Goal: Task Accomplishment & Management: Manage account settings

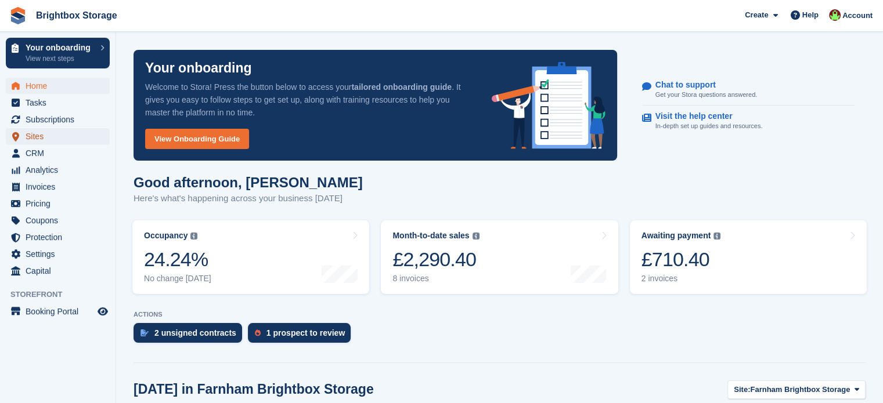
click at [33, 134] on span "Sites" at bounding box center [61, 136] width 70 height 16
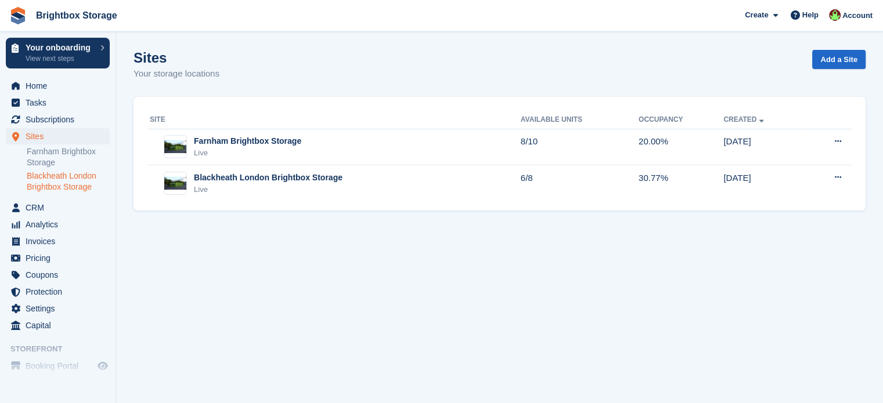
click at [65, 181] on link "Blackheath London Brightbox Storage" at bounding box center [68, 182] width 83 height 22
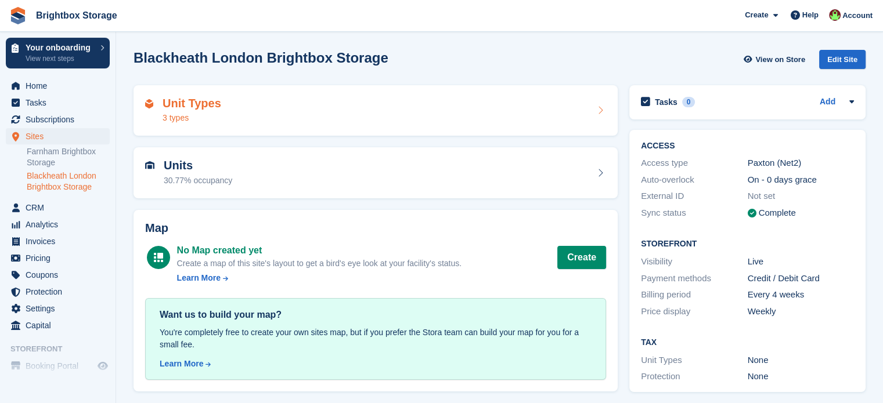
click at [201, 111] on div "Unit Types 3 types" at bounding box center [192, 111] width 59 height 28
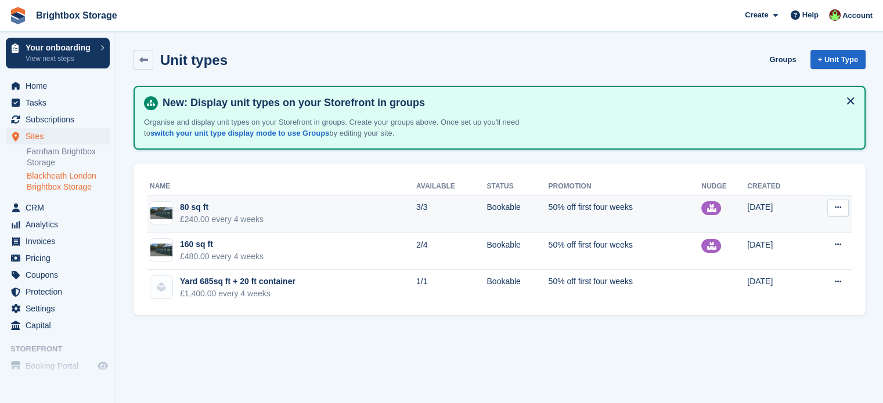
click at [374, 211] on td "80 sq ft £240.00 every 4 weeks" at bounding box center [281, 214] width 269 height 37
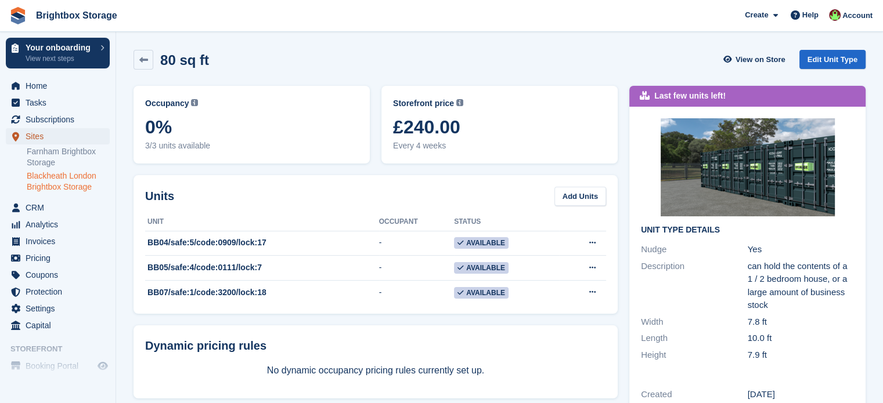
drag, startPoint x: 33, startPoint y: 138, endPoint x: 42, endPoint y: 138, distance: 9.3
click at [33, 138] on span "Sites" at bounding box center [61, 136] width 70 height 16
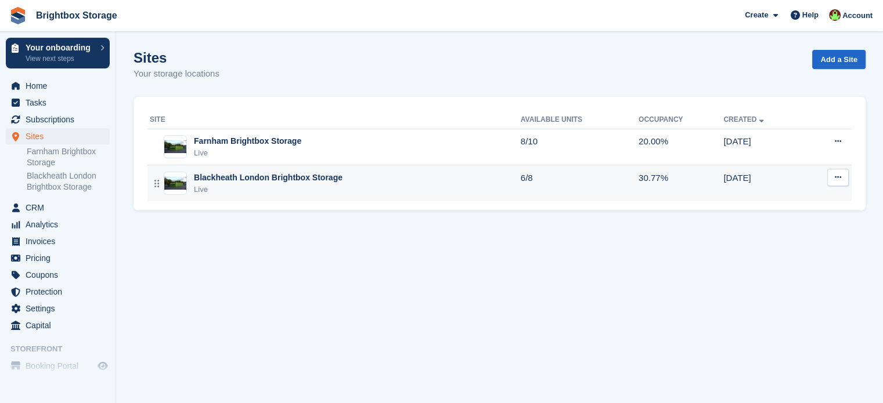
click at [303, 182] on div "Blackheath London Brightbox Storage" at bounding box center [268, 178] width 149 height 12
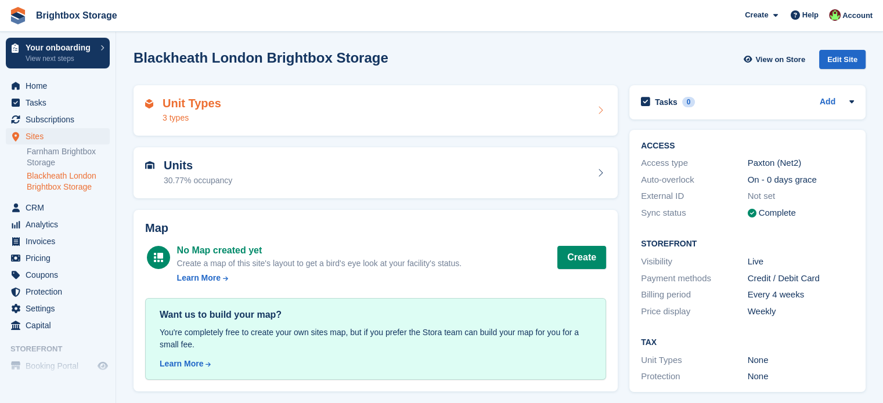
click at [222, 102] on div "Unit Types 3 types" at bounding box center [375, 111] width 461 height 28
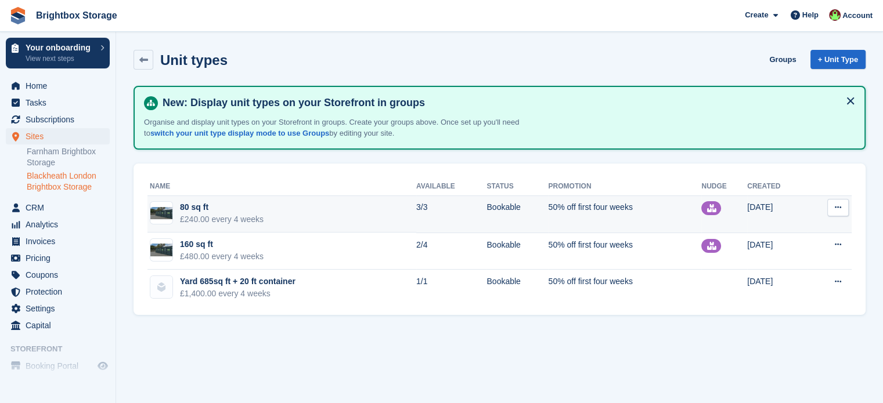
click at [301, 212] on td "80 sq ft £240.00 every 4 weeks" at bounding box center [281, 214] width 269 height 37
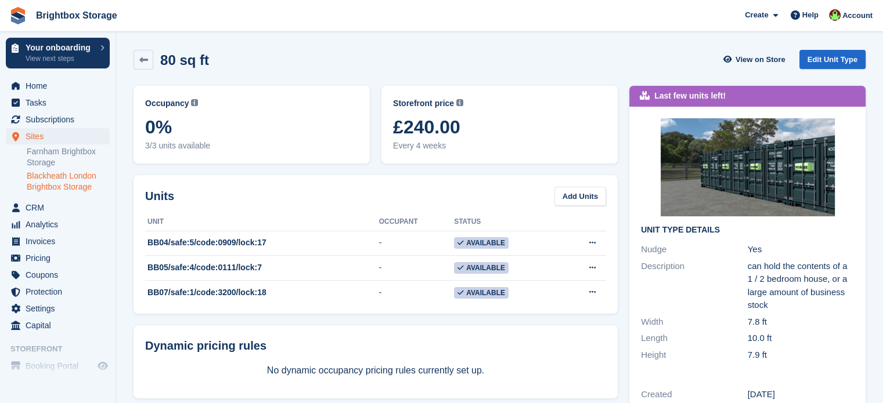
click at [73, 180] on link "Blackheath London Brightbox Storage" at bounding box center [68, 182] width 83 height 22
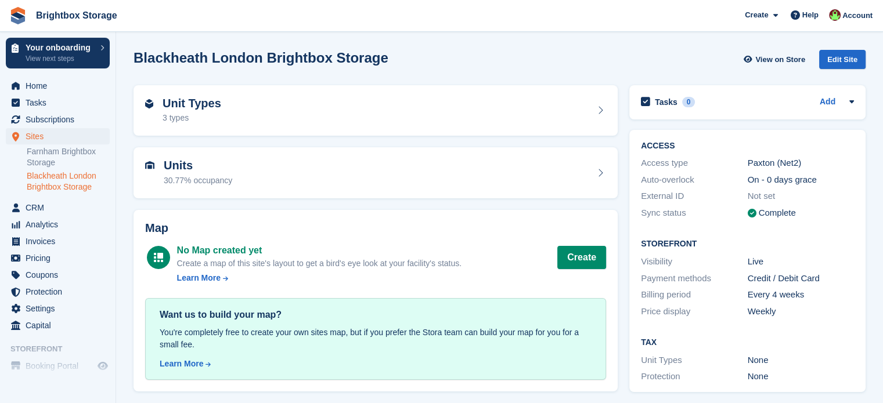
click at [65, 183] on link "Blackheath London Brightbox Storage" at bounding box center [68, 182] width 83 height 22
click at [23, 131] on link "Sites" at bounding box center [58, 136] width 104 height 16
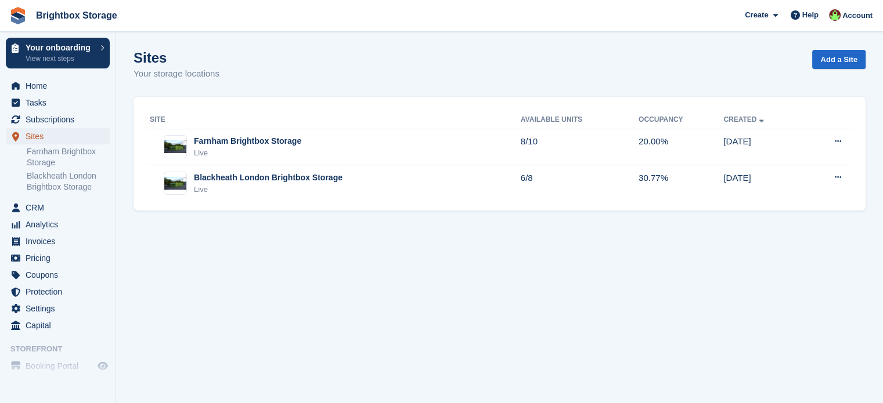
click at [35, 135] on span "Sites" at bounding box center [61, 136] width 70 height 16
click at [67, 157] on link "Farnham Brightbox Storage" at bounding box center [68, 157] width 83 height 22
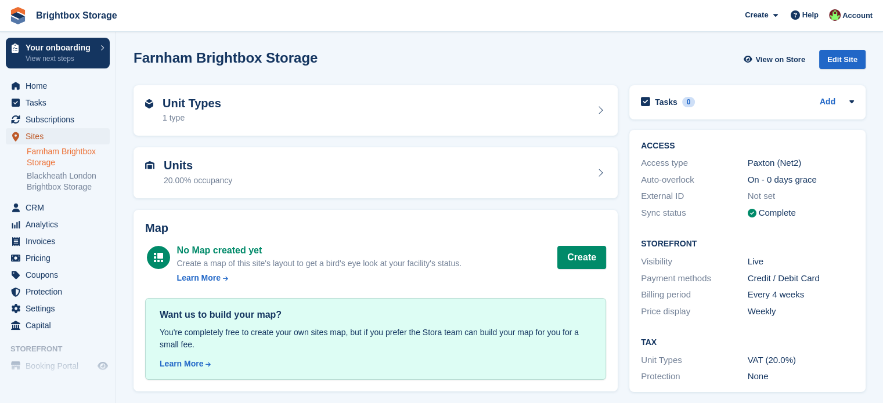
click at [38, 139] on span "Sites" at bounding box center [61, 136] width 70 height 16
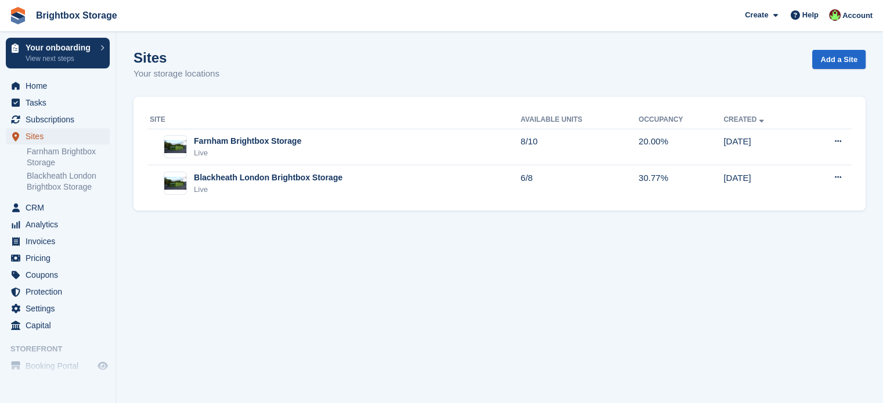
click at [35, 136] on span "Sites" at bounding box center [61, 136] width 70 height 16
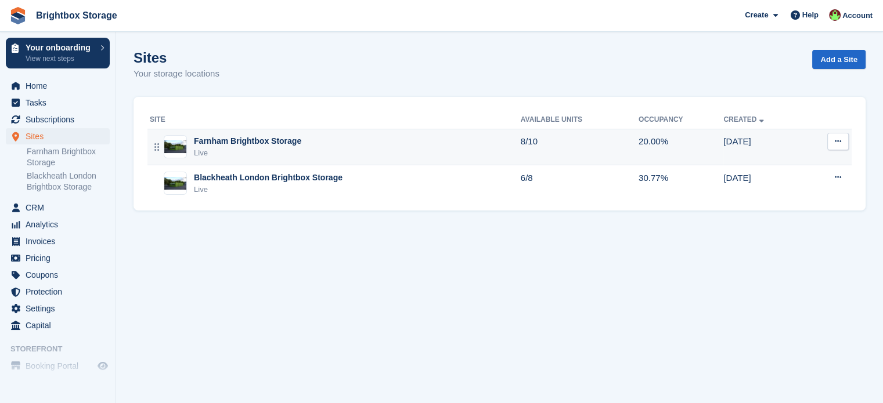
click at [300, 157] on div "Farnham Brightbox Storage Live" at bounding box center [335, 147] width 371 height 24
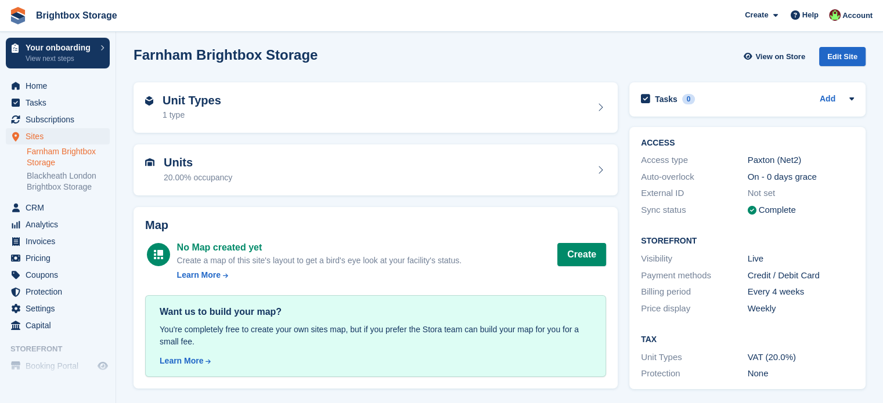
scroll to position [3, 0]
click at [253, 114] on div "Unit Types 1 type" at bounding box center [375, 107] width 461 height 28
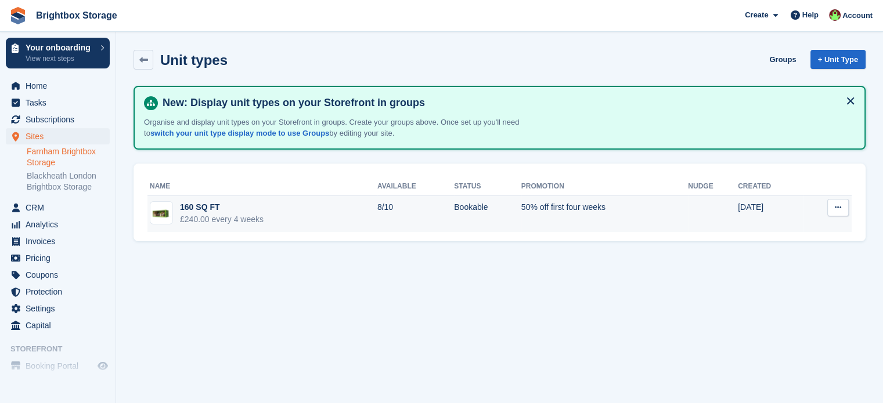
click at [377, 209] on td "8/10" at bounding box center [415, 214] width 77 height 37
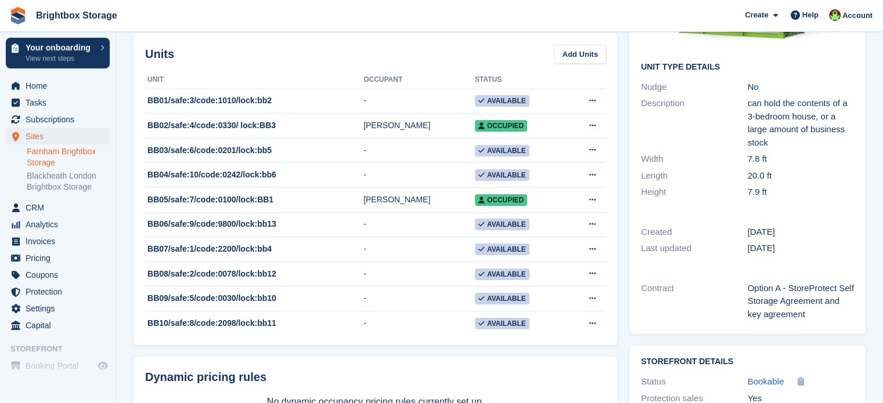
scroll to position [116, 0]
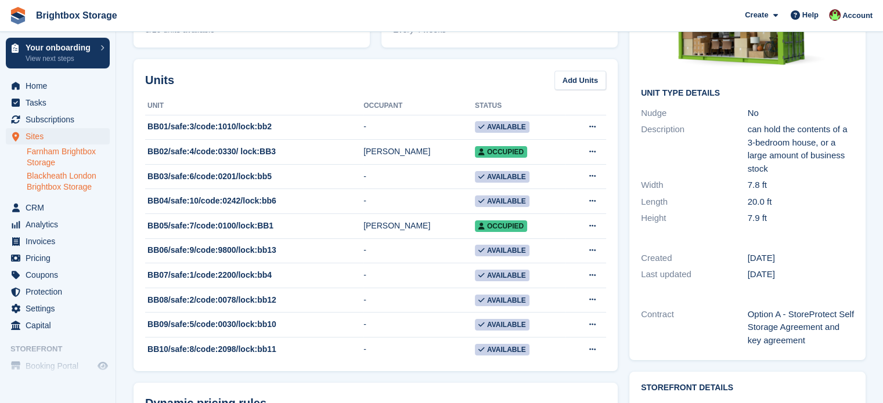
click at [68, 183] on link "Blackheath London Brightbox Storage" at bounding box center [68, 182] width 83 height 22
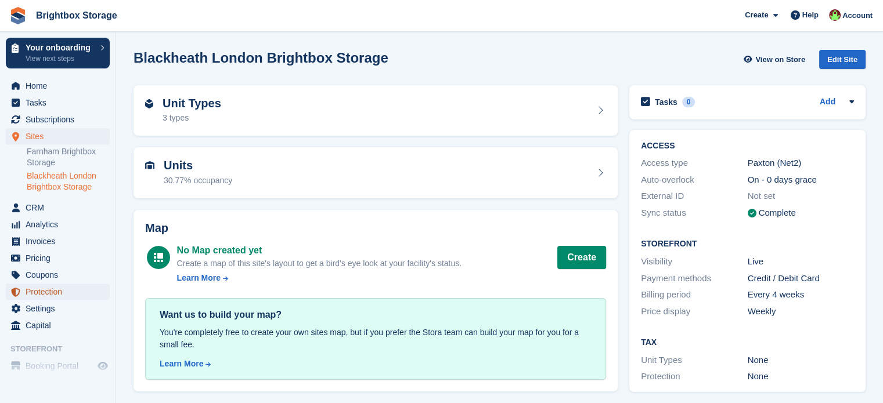
click at [51, 292] on span "Protection" at bounding box center [61, 292] width 70 height 16
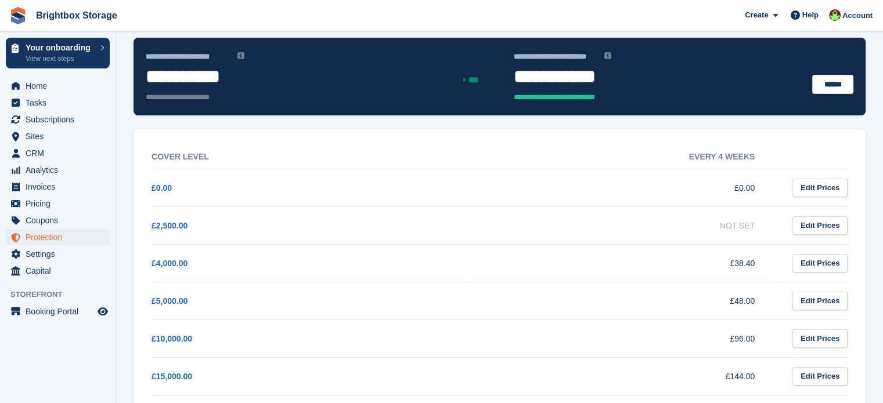
scroll to position [91, 0]
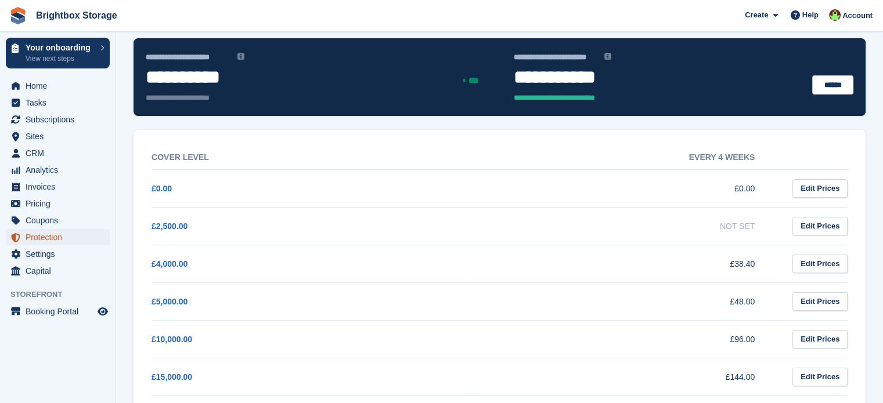
click at [52, 239] on span "Protection" at bounding box center [61, 237] width 70 height 16
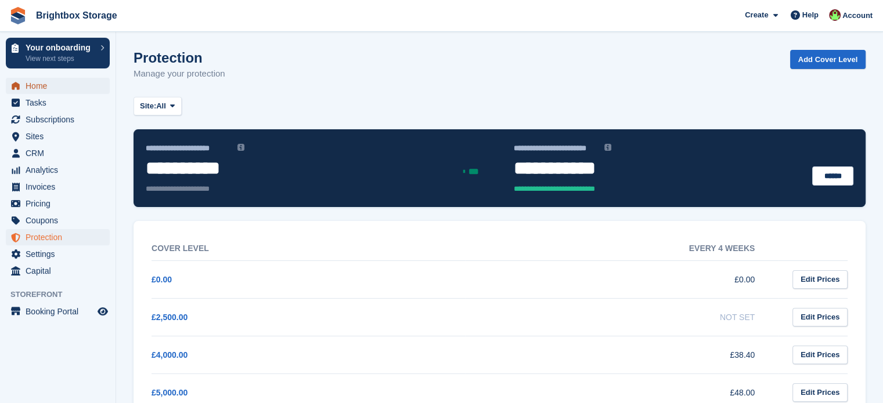
click at [32, 89] on span "Home" at bounding box center [61, 86] width 70 height 16
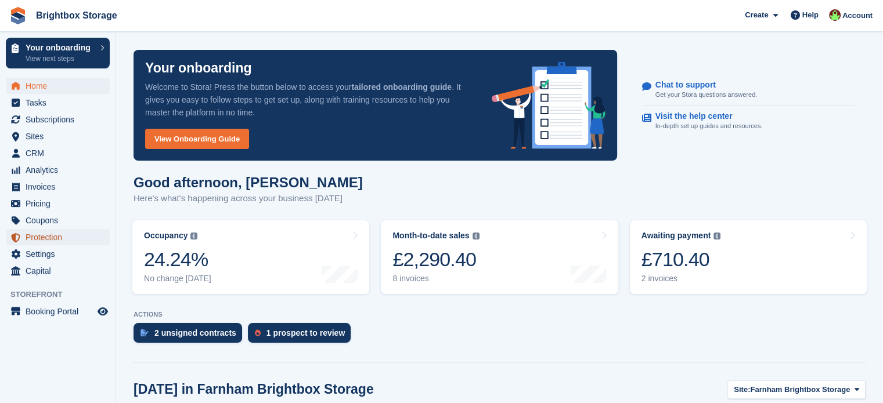
click at [45, 235] on span "Protection" at bounding box center [61, 237] width 70 height 16
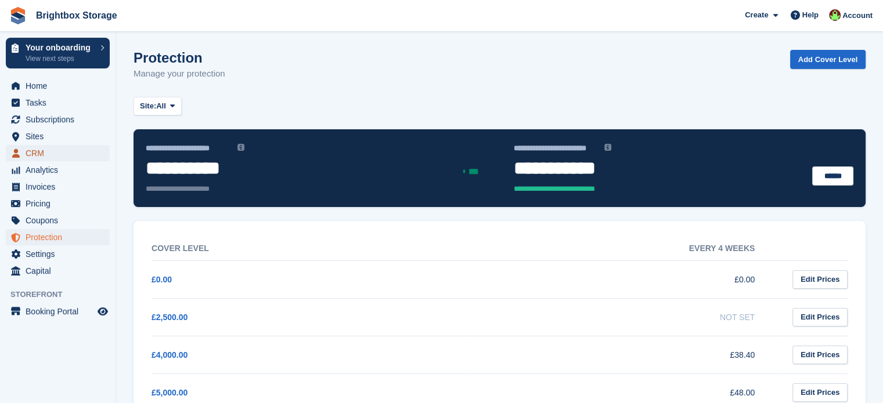
click at [40, 154] on span "CRM" at bounding box center [61, 153] width 70 height 16
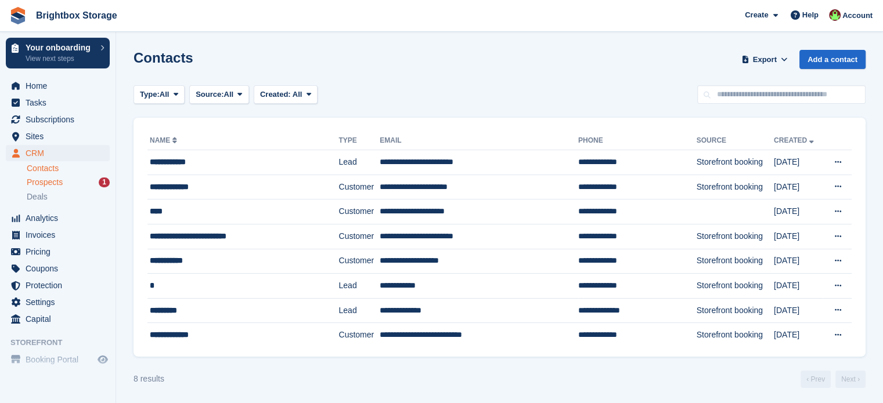
click at [62, 183] on div "Prospects 1" at bounding box center [68, 182] width 83 height 11
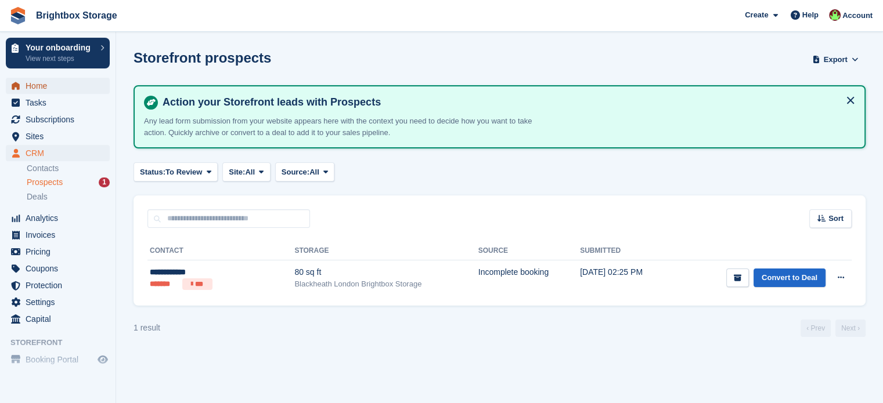
click at [38, 88] on span "Home" at bounding box center [61, 86] width 70 height 16
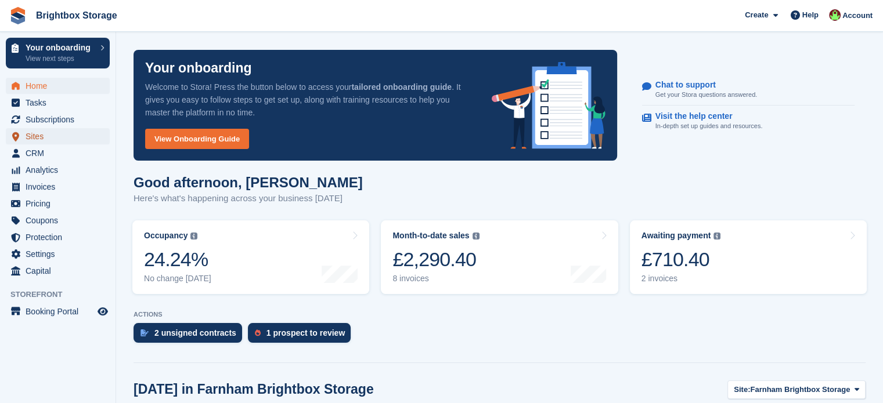
click at [39, 137] on span "Sites" at bounding box center [61, 136] width 70 height 16
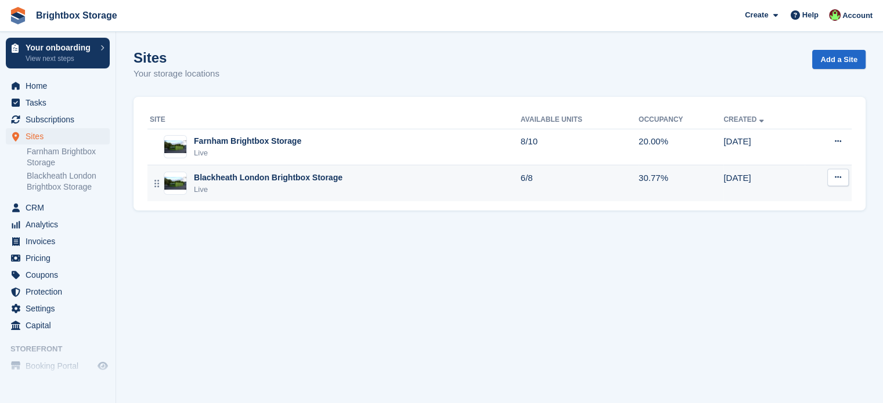
click at [303, 176] on div "Blackheath London Brightbox Storage" at bounding box center [268, 178] width 149 height 12
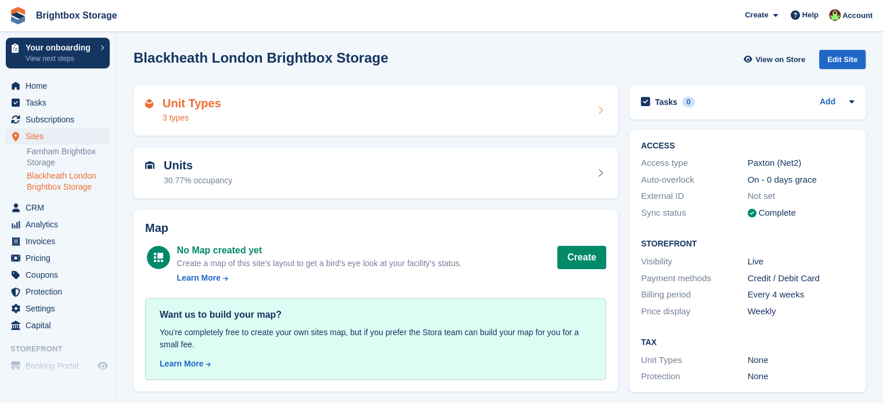
click at [330, 114] on div "Unit Types 3 types" at bounding box center [375, 111] width 461 height 28
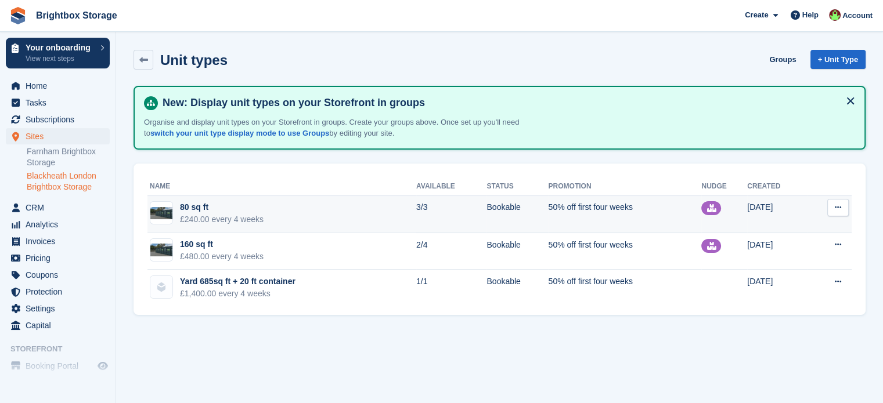
click at [835, 211] on icon at bounding box center [838, 208] width 6 height 8
click at [792, 229] on p "Edit unit type" at bounding box center [793, 230] width 101 height 15
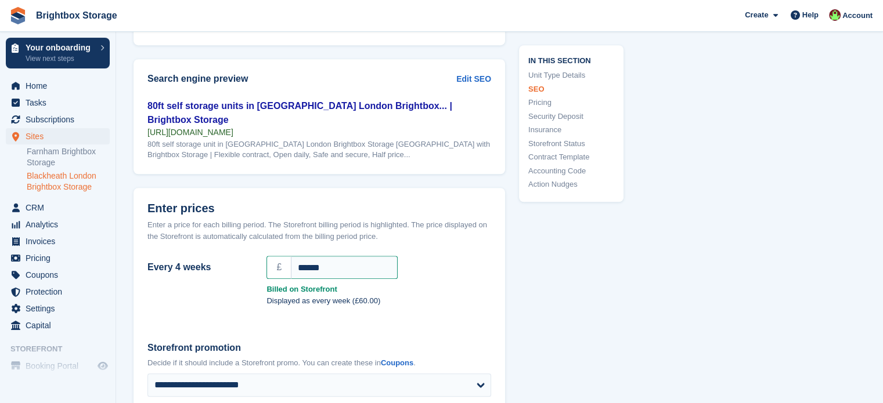
scroll to position [871, 0]
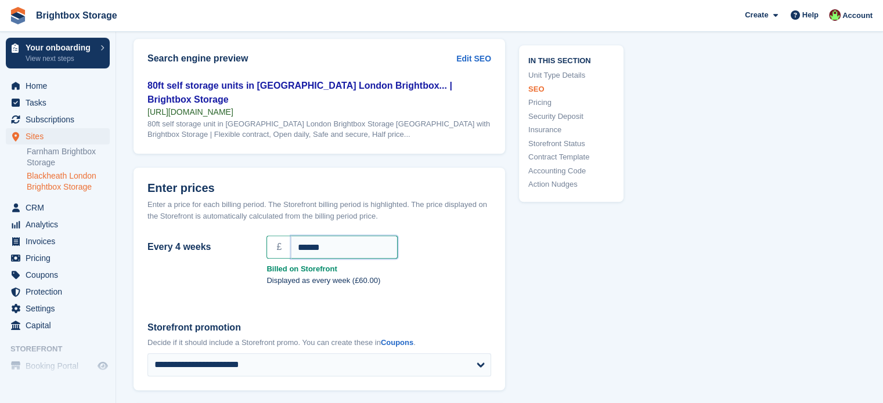
drag, startPoint x: 343, startPoint y: 245, endPoint x: 246, endPoint y: 251, distance: 97.1
click at [248, 249] on div "Every 4 weeks £ ******" at bounding box center [319, 247] width 358 height 28
type input "***"
click at [456, 264] on strong "Billed on Storefront" at bounding box center [378, 270] width 225 height 12
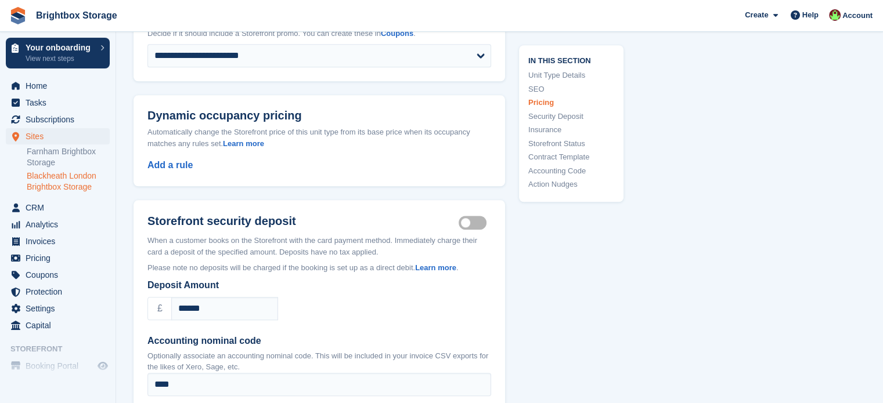
scroll to position [1277, 0]
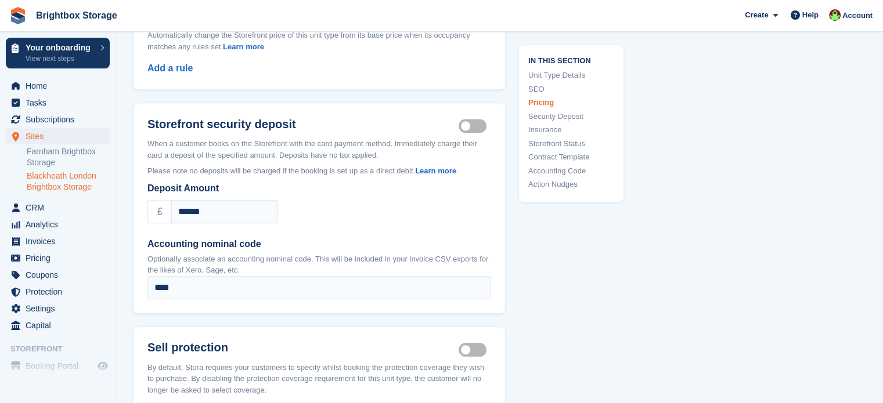
click at [476, 125] on label "Security deposit on" at bounding box center [475, 126] width 33 height 2
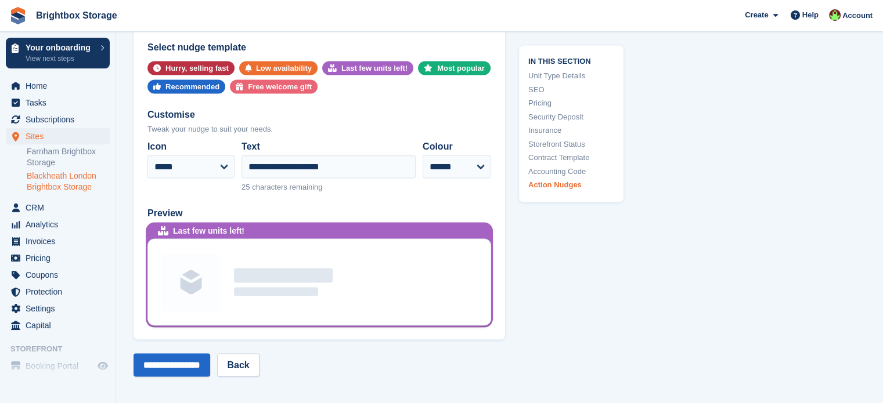
scroll to position [2264, 0]
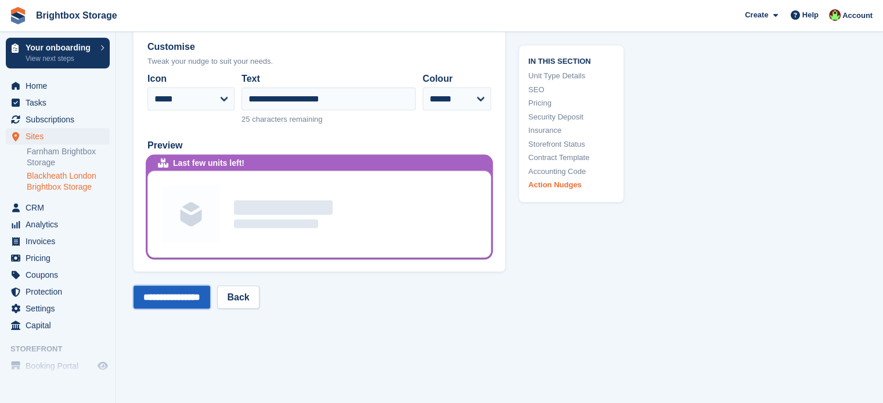
click at [192, 294] on input "**********" at bounding box center [172, 297] width 77 height 23
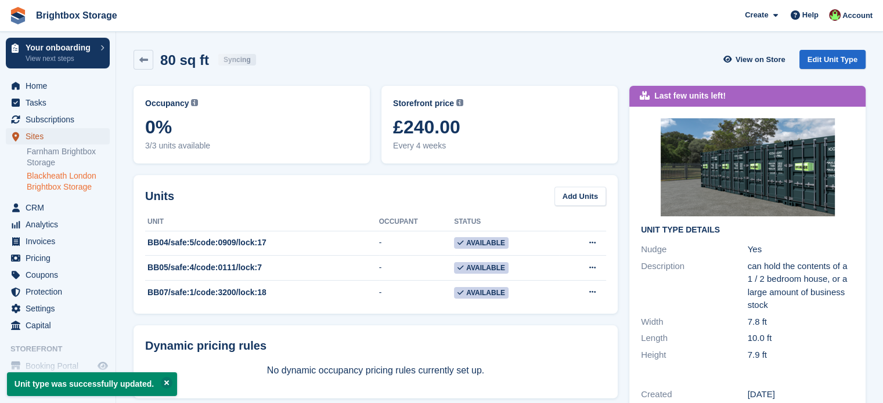
click at [36, 134] on span "Sites" at bounding box center [61, 136] width 70 height 16
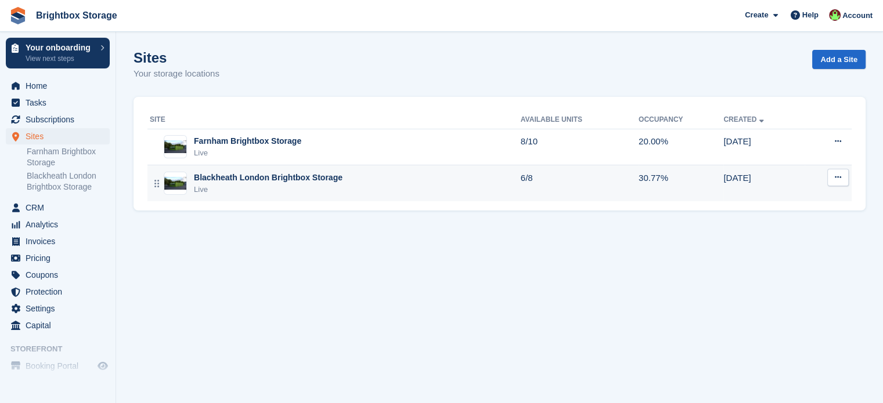
click at [342, 183] on div "Blackheath London Brightbox Storage Live" at bounding box center [335, 184] width 371 height 24
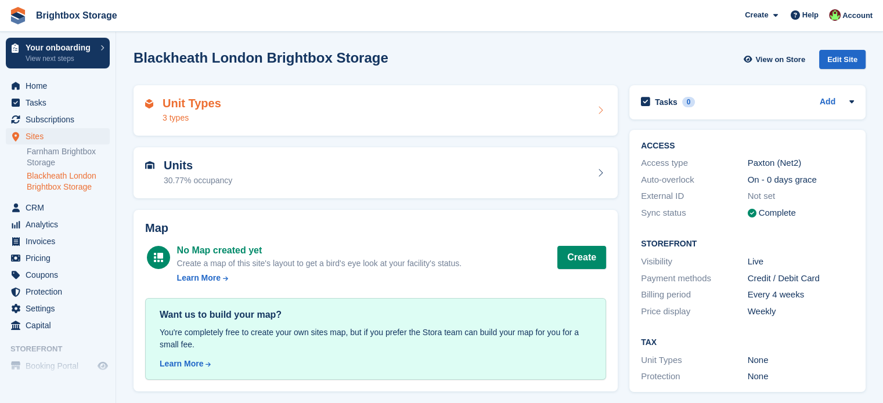
click at [276, 118] on div "Unit Types 3 types" at bounding box center [375, 111] width 461 height 28
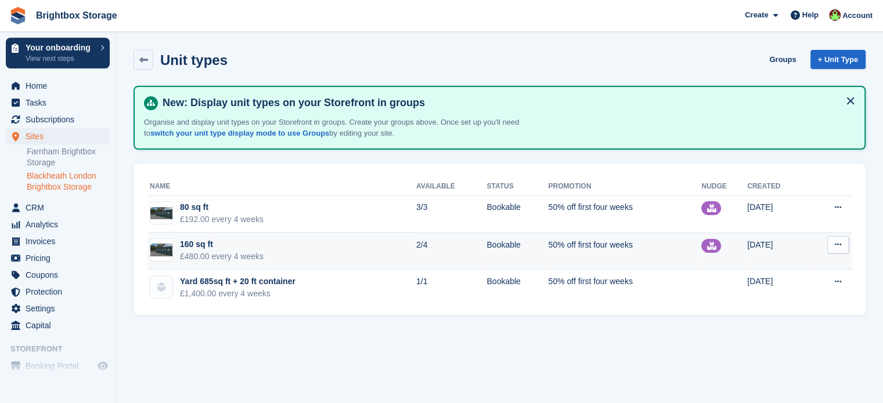
click at [841, 245] on icon at bounding box center [838, 245] width 6 height 8
click at [781, 265] on p "Edit unit type" at bounding box center [793, 267] width 101 height 15
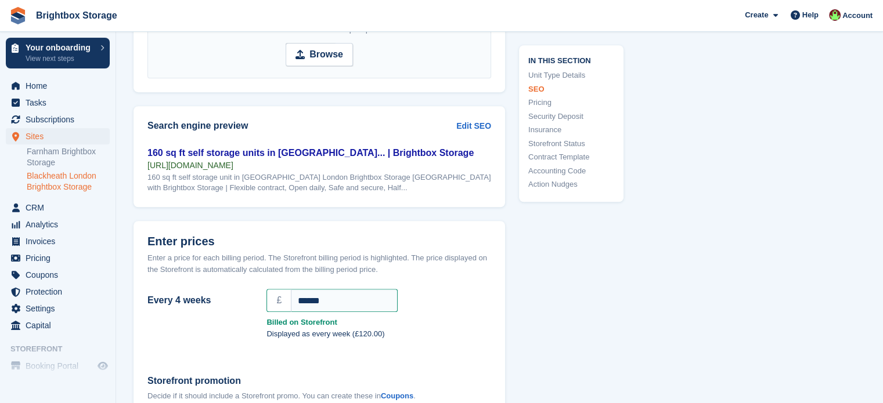
scroll to position [871, 0]
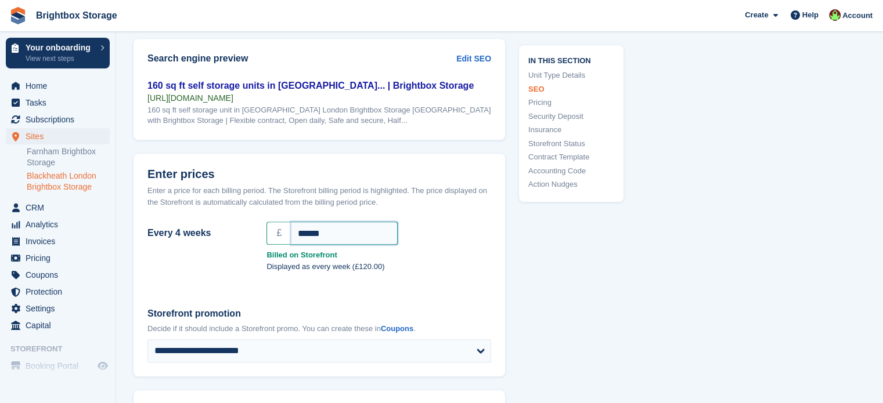
drag, startPoint x: 334, startPoint y: 248, endPoint x: 254, endPoint y: 243, distance: 80.3
click at [254, 243] on div "Every 4 weeks £ ******" at bounding box center [319, 233] width 358 height 28
type input "***"
click at [456, 273] on p "Displayed as every week (£108.00)" at bounding box center [378, 267] width 225 height 12
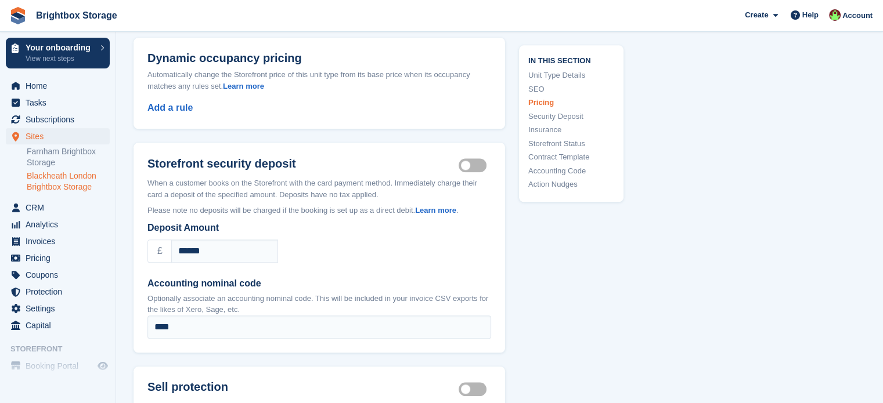
scroll to position [1277, 0]
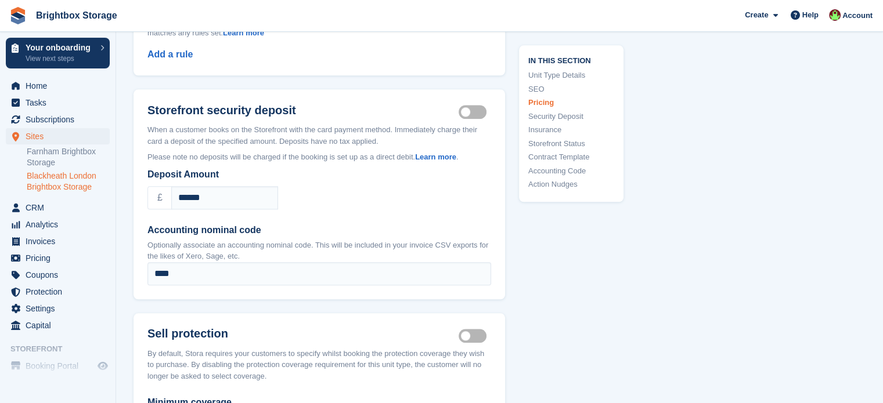
click at [481, 113] on label "Security deposit on" at bounding box center [475, 112] width 33 height 2
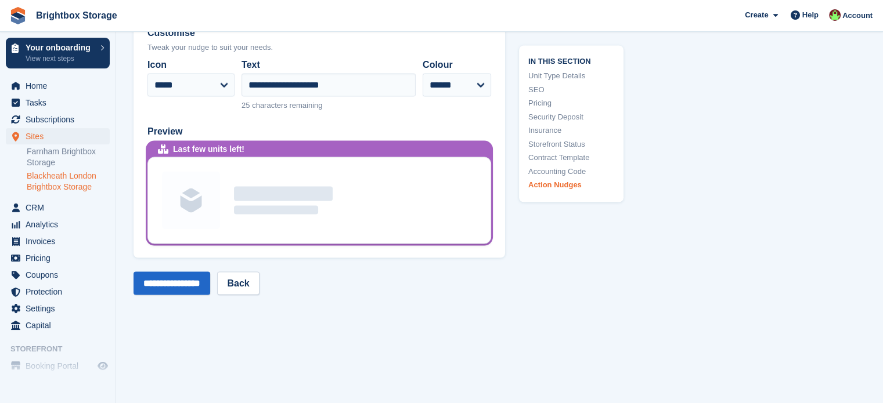
scroll to position [2394, 0]
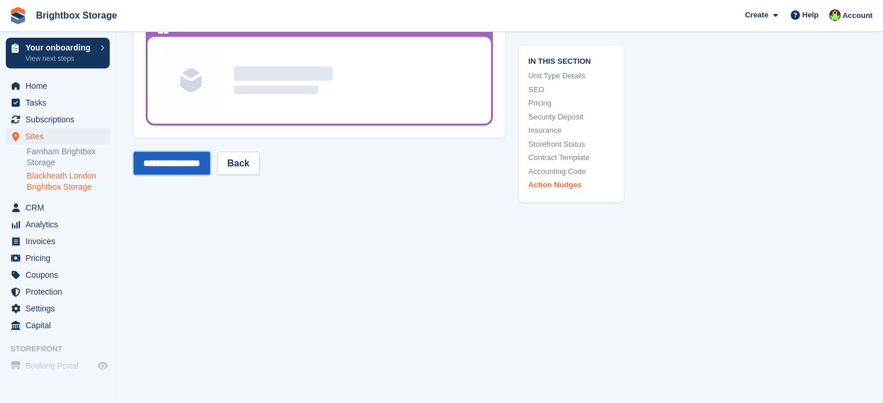
click at [193, 167] on input "**********" at bounding box center [172, 163] width 77 height 23
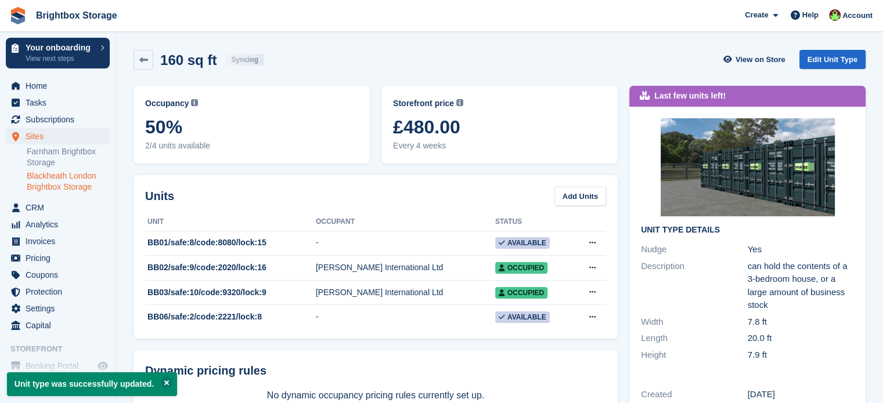
click at [66, 182] on link "Blackheath London Brightbox Storage" at bounding box center [68, 182] width 83 height 22
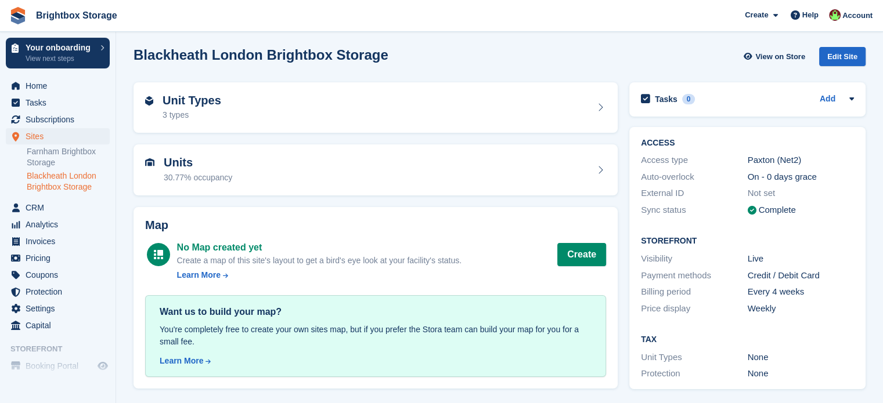
scroll to position [3, 0]
click at [319, 104] on div "Unit Types 3 types" at bounding box center [375, 107] width 461 height 28
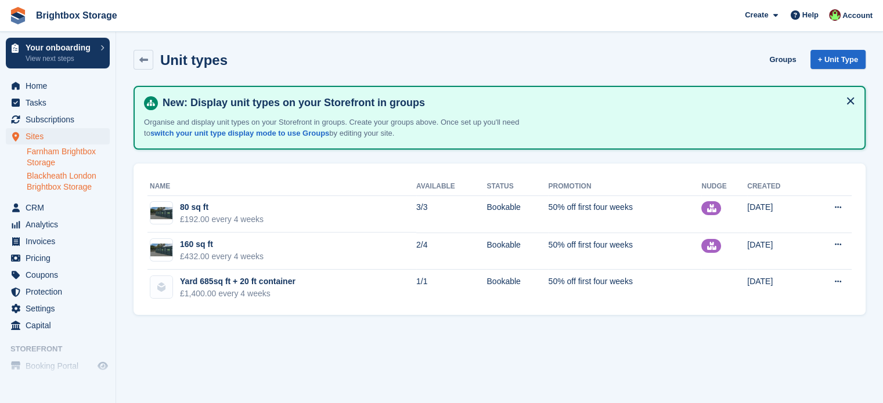
click at [44, 163] on link "Farnham Brightbox Storage" at bounding box center [68, 157] width 83 height 22
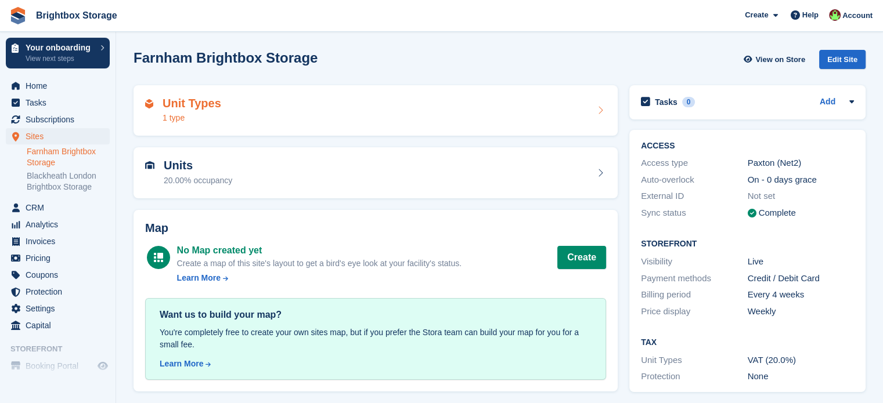
click at [255, 113] on div "Unit Types 1 type" at bounding box center [375, 111] width 461 height 28
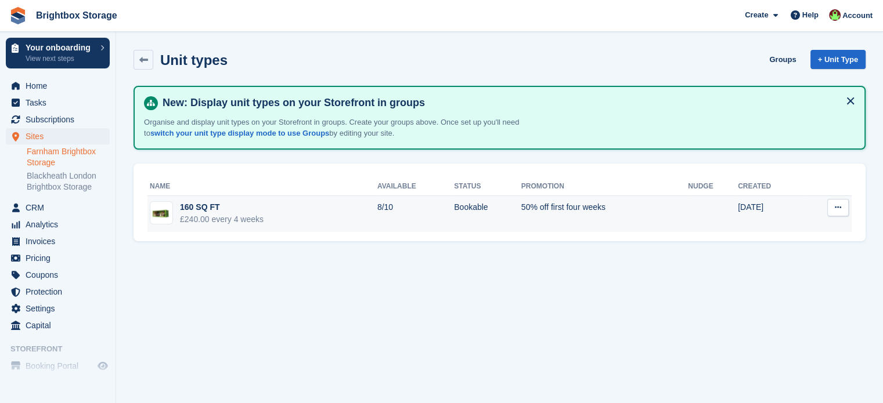
click at [337, 212] on td "160 SQ FT £240.00 every 4 weeks" at bounding box center [262, 214] width 230 height 37
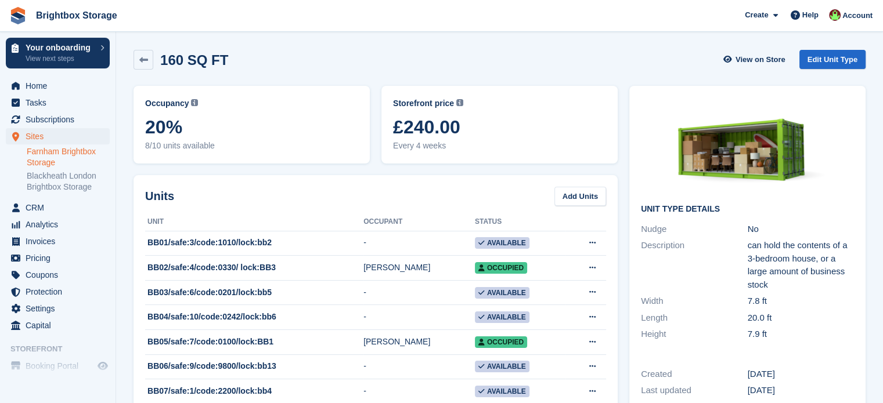
click at [44, 154] on link "Farnham Brightbox Storage" at bounding box center [68, 157] width 83 height 22
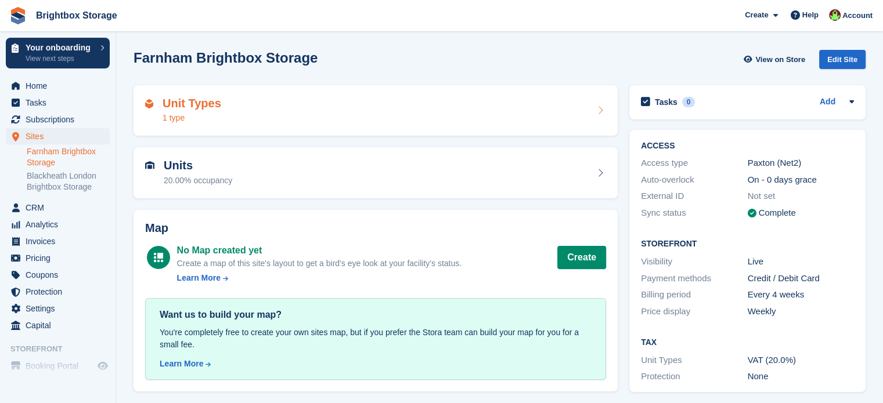
click at [294, 104] on div "Unit Types 1 type" at bounding box center [375, 111] width 461 height 28
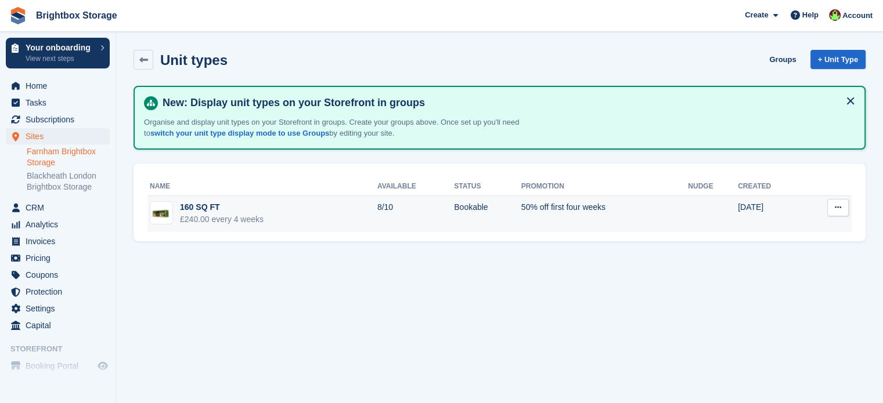
click at [837, 208] on icon at bounding box center [838, 208] width 6 height 8
click at [787, 231] on p "Edit unit type" at bounding box center [793, 230] width 101 height 15
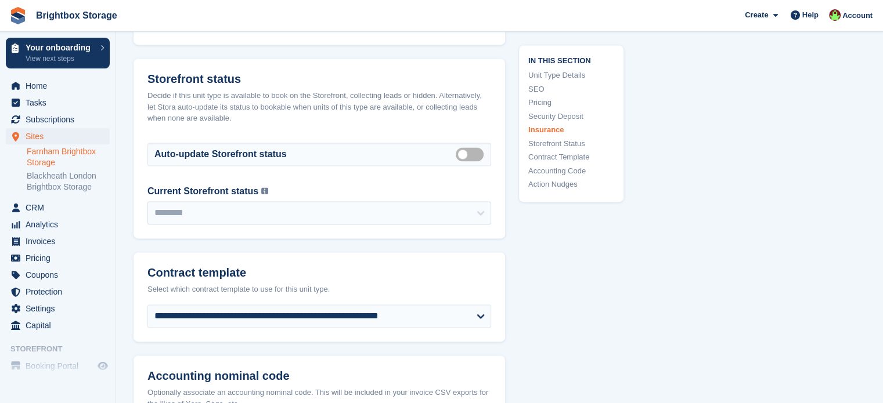
scroll to position [1858, 0]
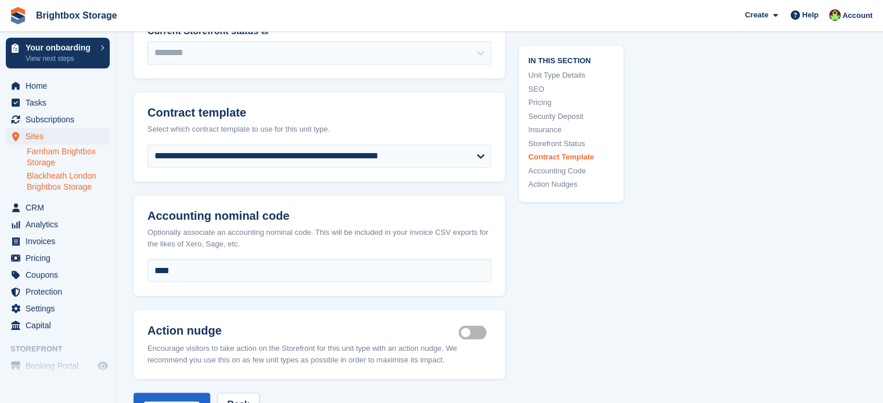
click at [50, 176] on link "Blackheath London Brightbox Storage" at bounding box center [68, 182] width 83 height 22
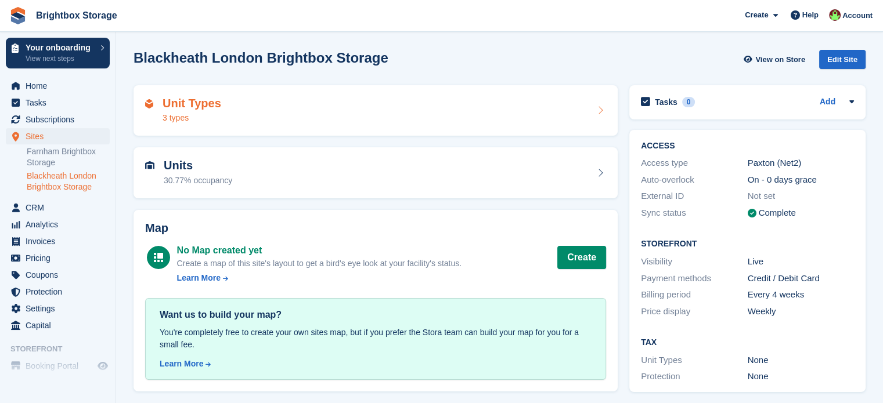
click at [300, 114] on div "Unit Types 3 types" at bounding box center [375, 111] width 461 height 28
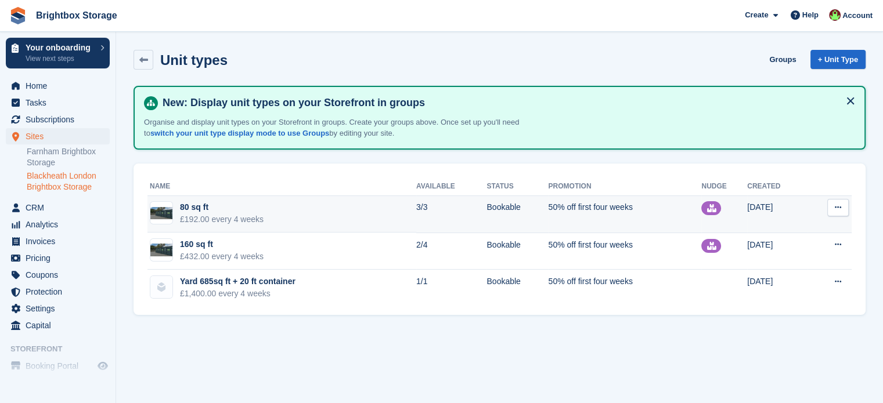
click at [321, 217] on td "80 sq ft £192.00 every 4 weeks" at bounding box center [281, 214] width 269 height 37
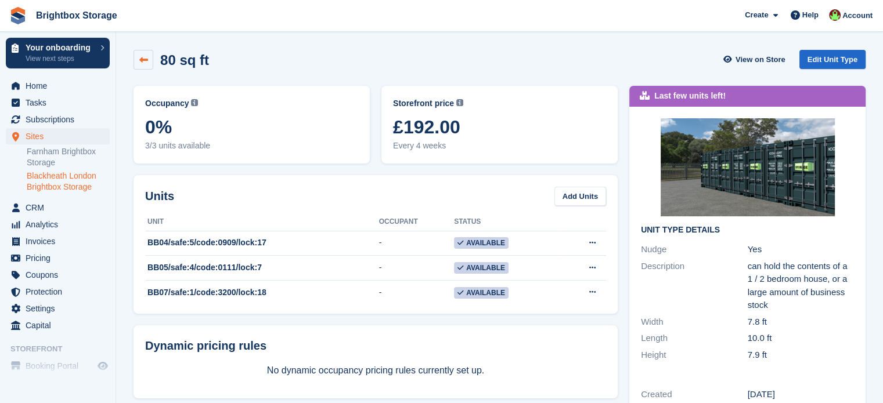
drag, startPoint x: 141, startPoint y: 56, endPoint x: 142, endPoint y: 65, distance: 9.3
click at [141, 56] on icon at bounding box center [143, 60] width 9 height 9
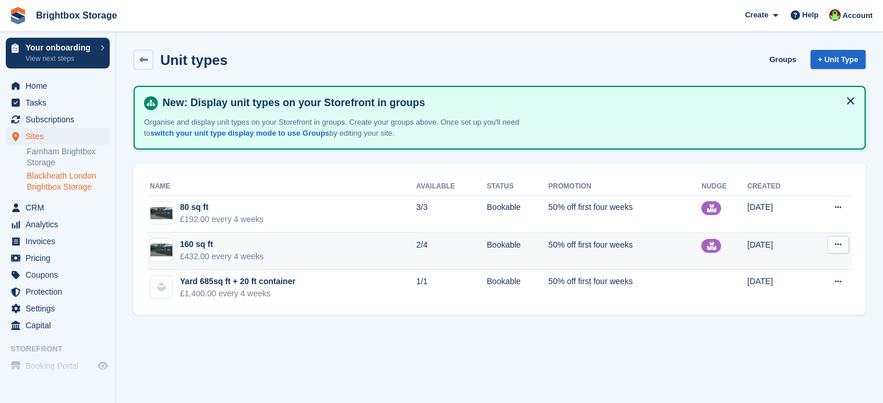
click at [342, 249] on td "160 sq ft £432.00 every 4 weeks" at bounding box center [281, 251] width 269 height 37
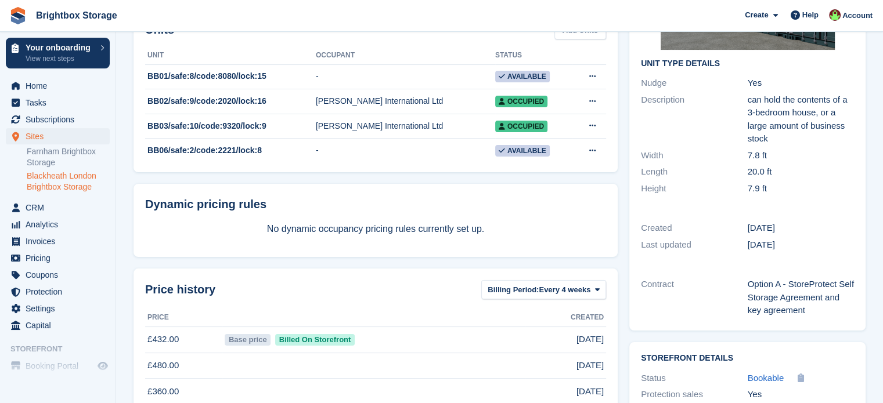
scroll to position [151, 0]
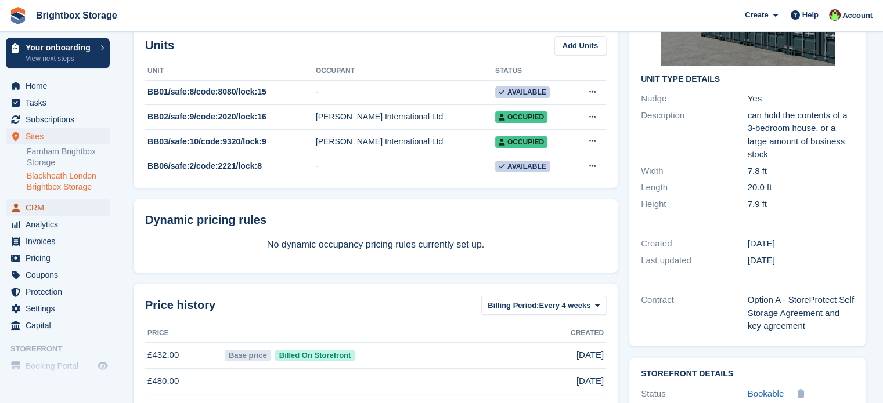
click at [51, 211] on span "CRM" at bounding box center [61, 208] width 70 height 16
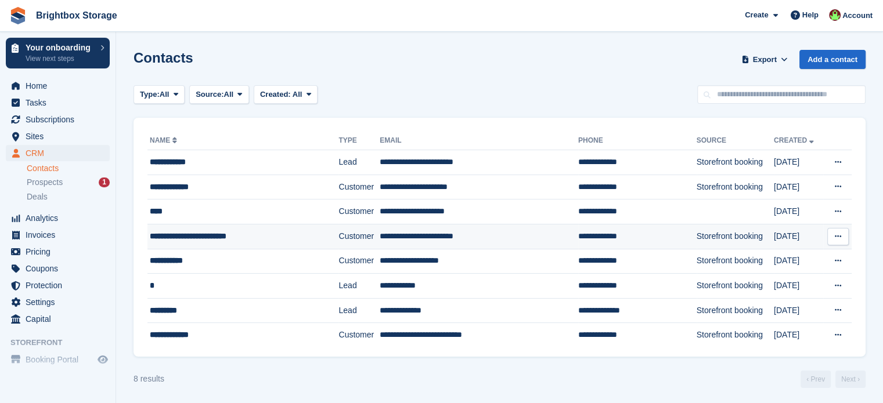
click at [229, 242] on td "**********" at bounding box center [242, 236] width 191 height 25
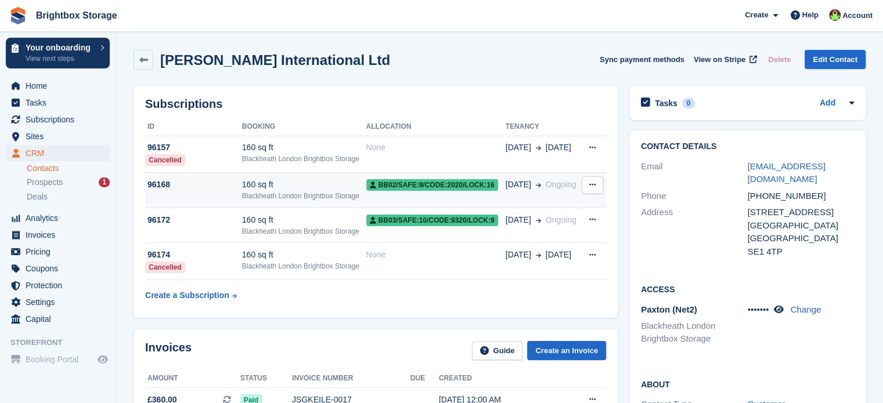
click at [297, 190] on div "160 sq ft" at bounding box center [304, 185] width 124 height 12
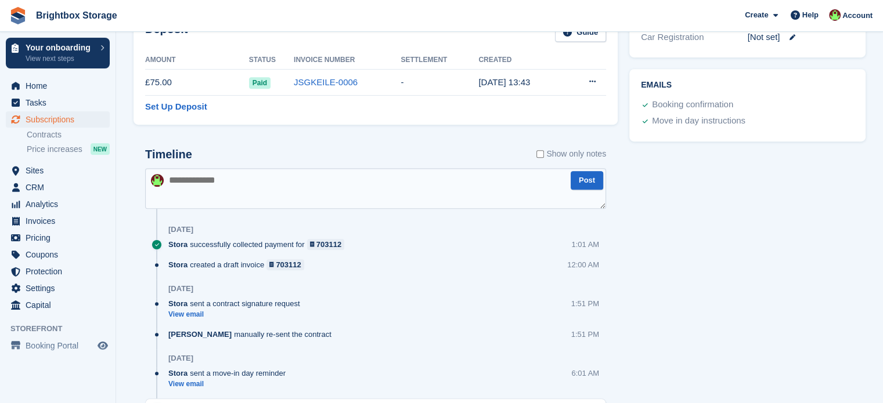
scroll to position [348, 0]
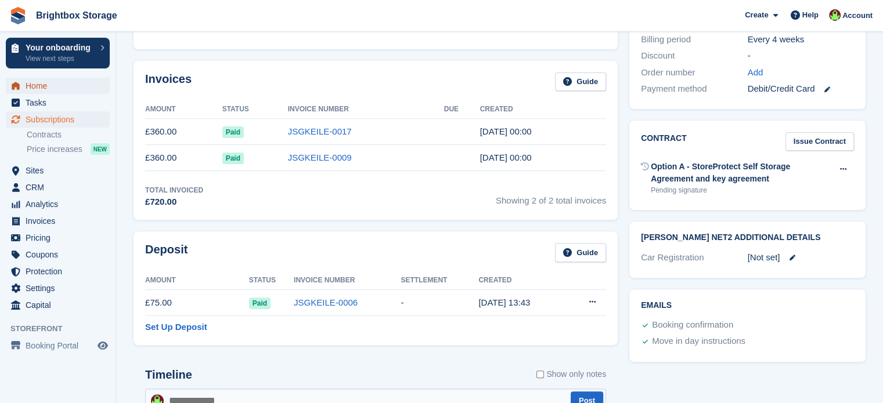
click at [44, 88] on span "Home" at bounding box center [61, 86] width 70 height 16
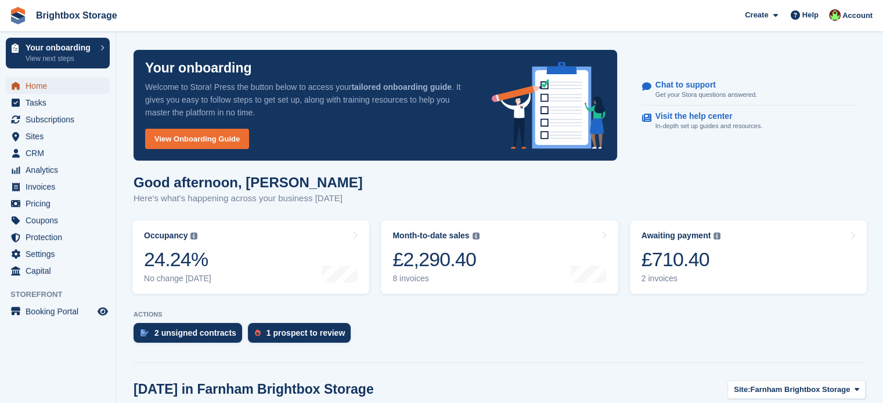
click at [43, 85] on span "Home" at bounding box center [61, 86] width 70 height 16
click at [37, 86] on span "Home" at bounding box center [61, 86] width 70 height 16
